Goal: Information Seeking & Learning: Learn about a topic

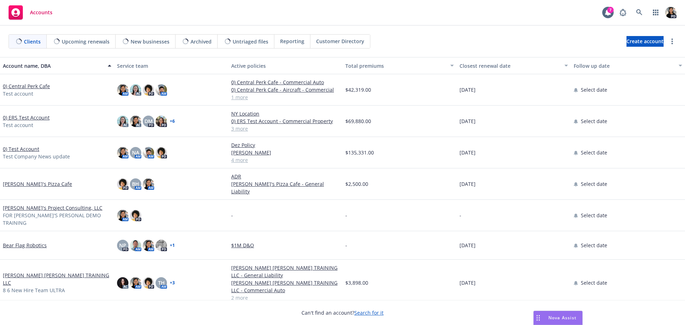
click at [544, 318] on div "Nova Assist" at bounding box center [562, 318] width 40 height 6
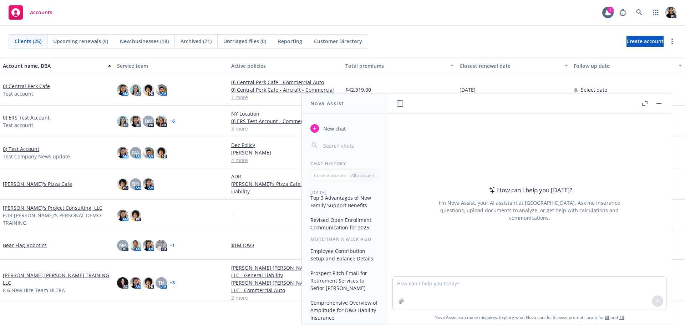
scroll to position [172, 0]
click at [335, 280] on button "Prospect Pitch Email for Retirement Services to Señor [PERSON_NAME]" at bounding box center [344, 278] width 74 height 27
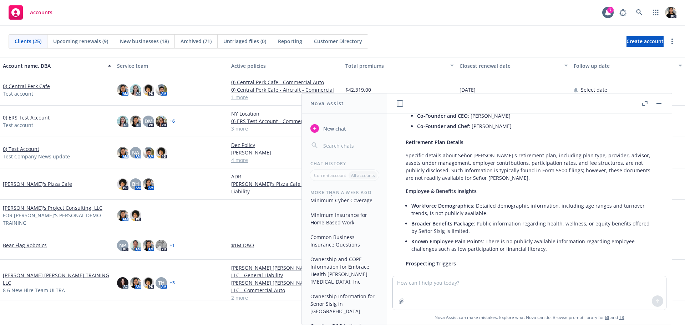
scroll to position [343, 0]
click at [351, 239] on button "Common Business Insurance Questions" at bounding box center [344, 235] width 74 height 19
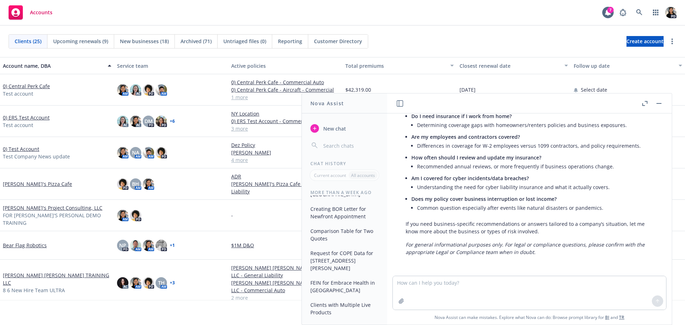
scroll to position [458, 0]
click at [351, 235] on button "Comparison Table for Two Quotes" at bounding box center [344, 232] width 74 height 19
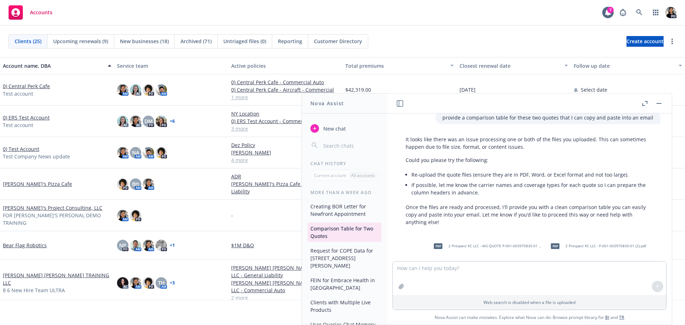
scroll to position [30, 0]
